Goal: Information Seeking & Learning: Learn about a topic

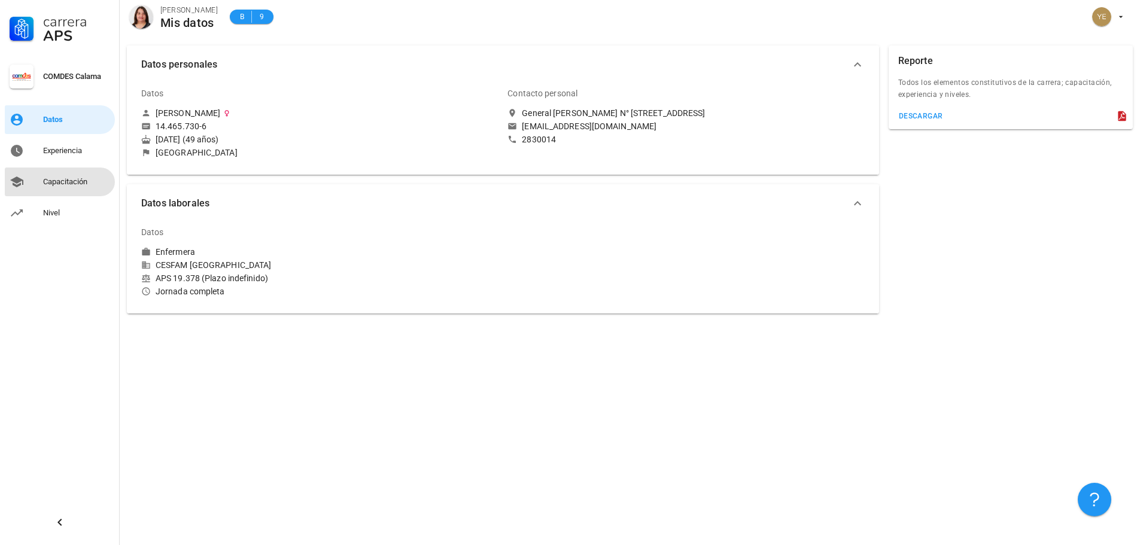
click at [41, 176] on link "Capacitación" at bounding box center [60, 182] width 110 height 29
click at [60, 180] on div "Capacitación" at bounding box center [76, 182] width 67 height 10
